Goal: Information Seeking & Learning: Find specific fact

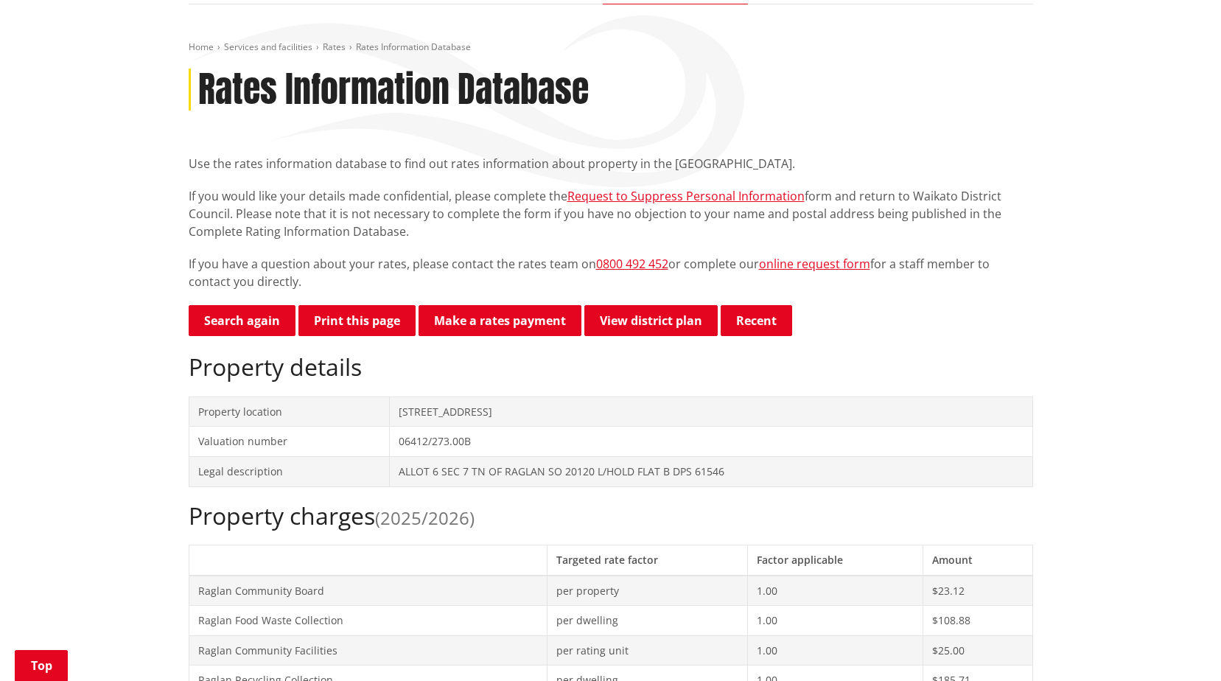
scroll to position [221, 0]
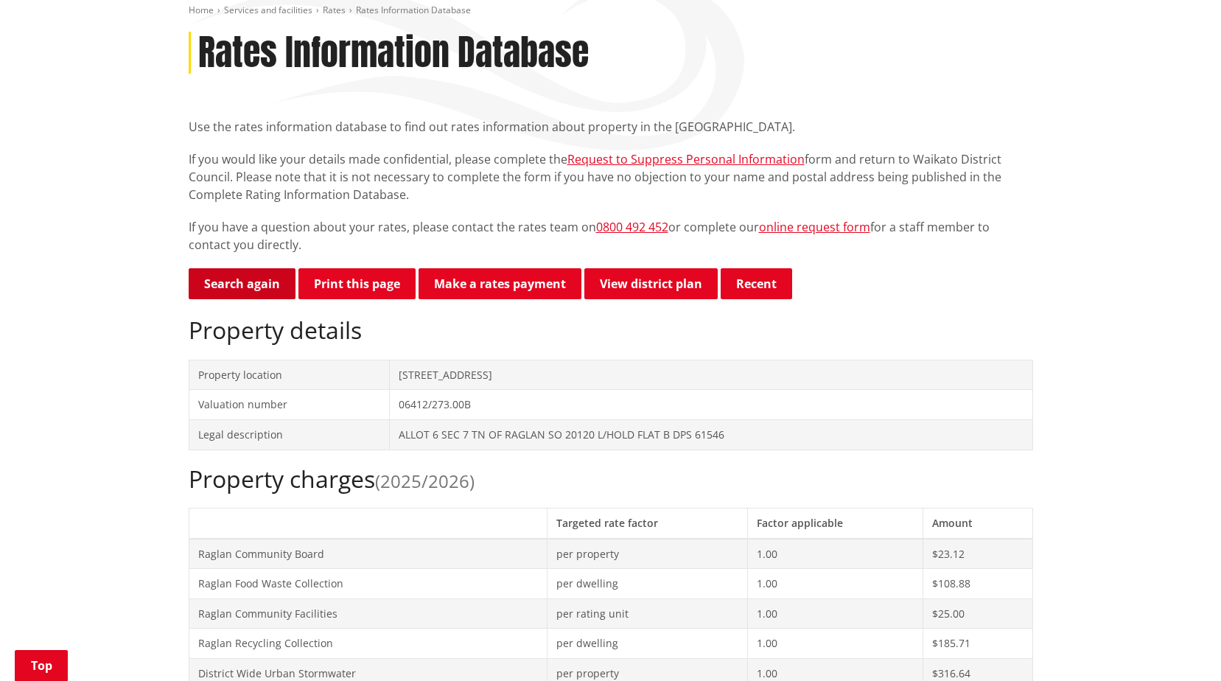
click at [255, 290] on link "Search again" at bounding box center [242, 283] width 107 height 31
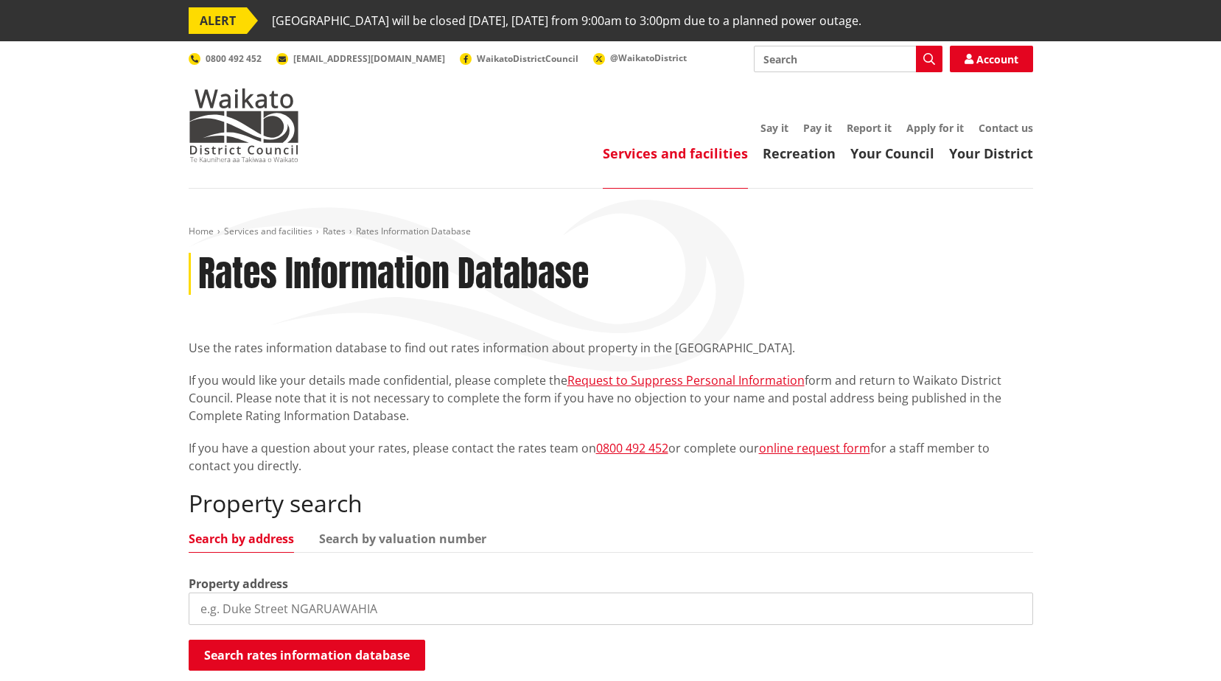
click at [256, 606] on input "search" at bounding box center [611, 608] width 844 height 32
type input "33 robertson street"
click at [259, 662] on button "Search rates information database" at bounding box center [307, 654] width 236 height 31
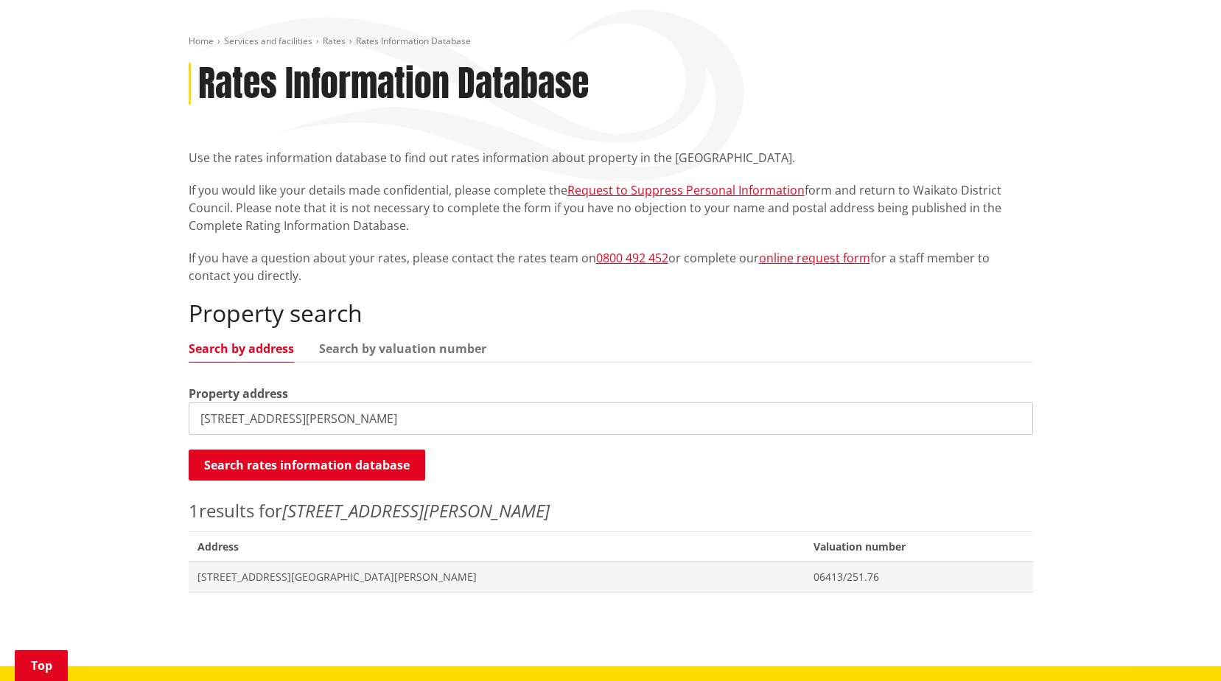
scroll to position [221, 0]
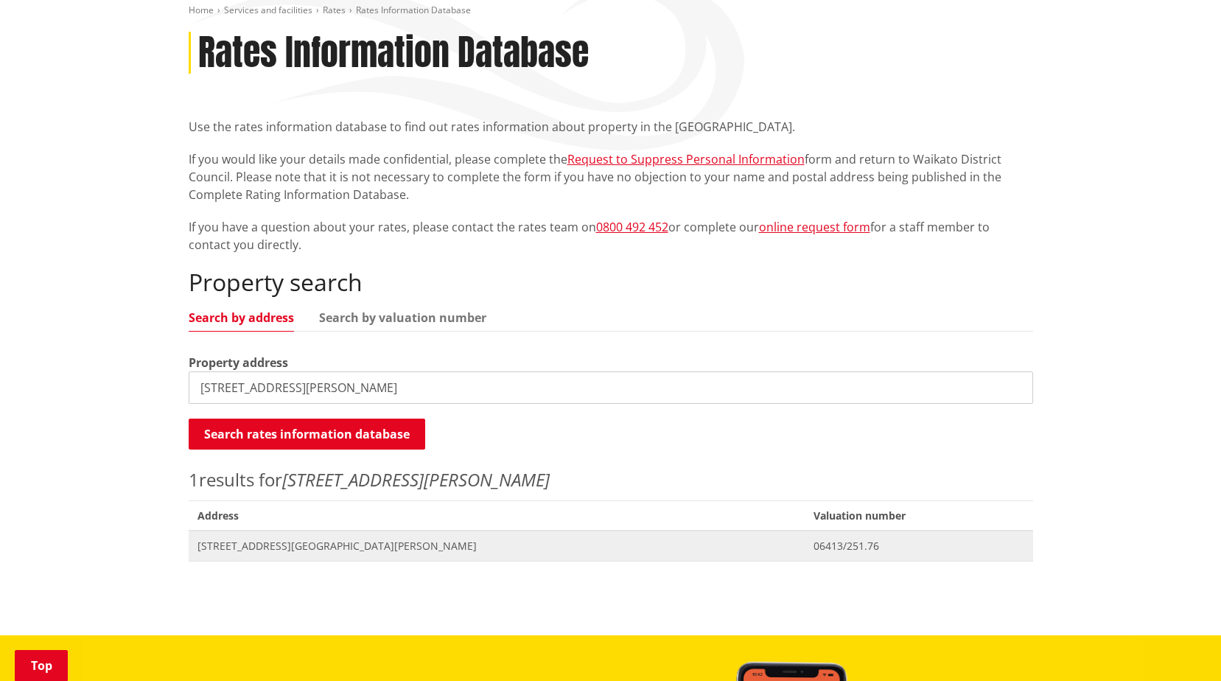
click at [242, 548] on span "[STREET_ADDRESS][GEOGRAPHIC_DATA][PERSON_NAME]" at bounding box center [496, 546] width 599 height 15
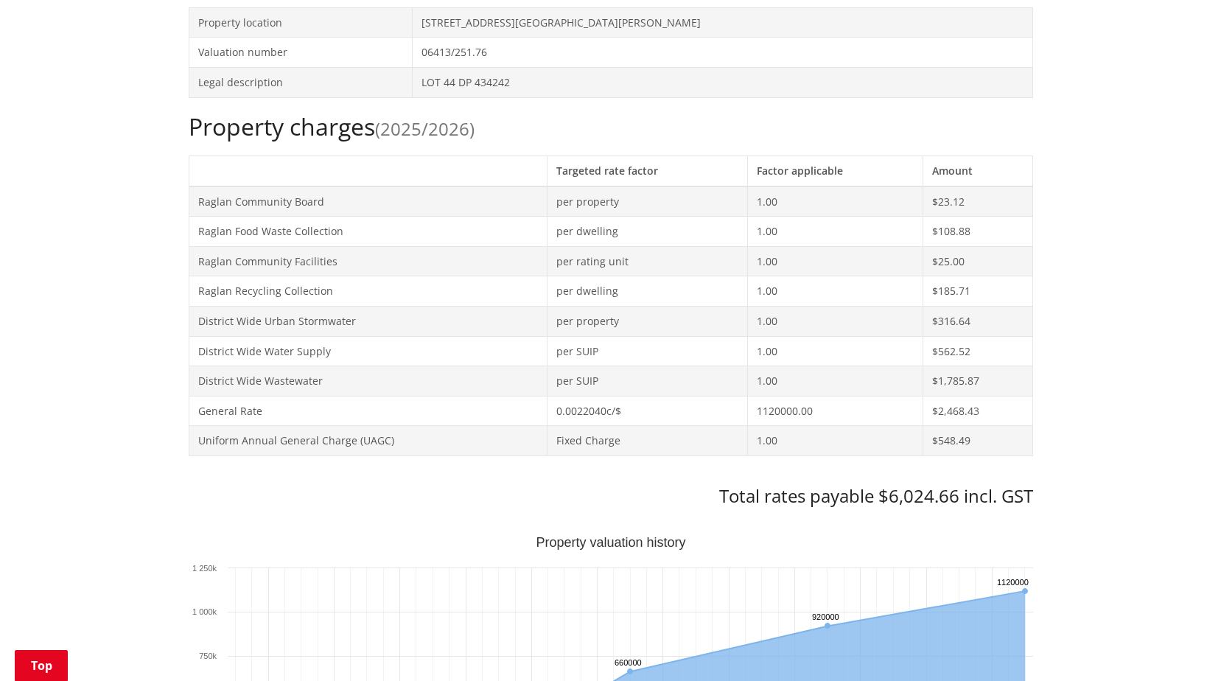
scroll to position [589, 0]
